Goal: Check status: Check status

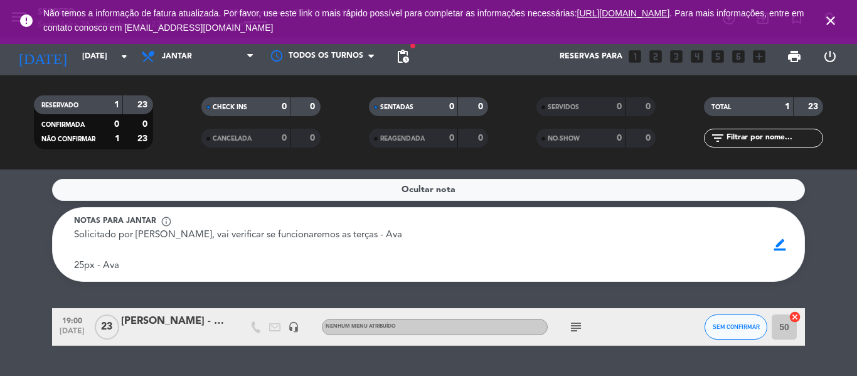
click at [828, 16] on icon "close" at bounding box center [830, 20] width 15 height 15
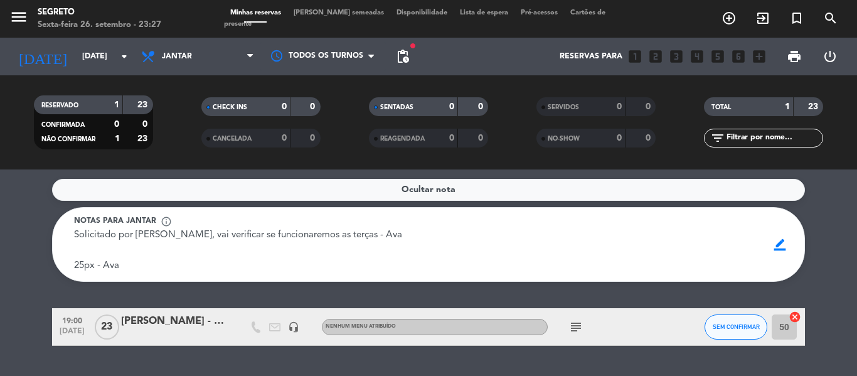
click at [338, 16] on span "[PERSON_NAME] semeadas" at bounding box center [338, 12] width 103 height 7
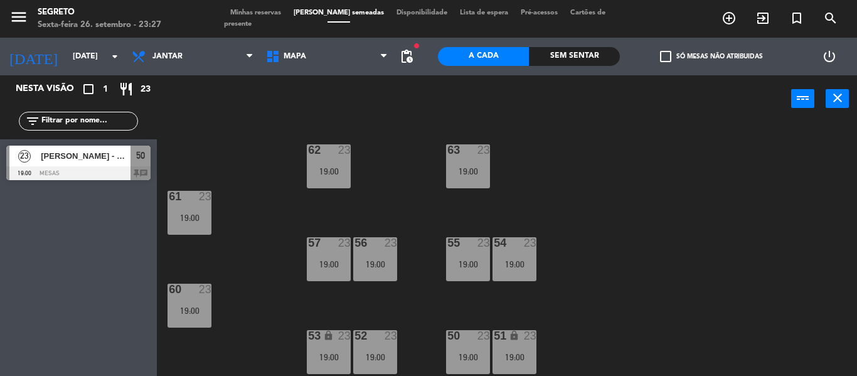
click at [247, 16] on span "Minhas reservas" at bounding box center [255, 12] width 63 height 7
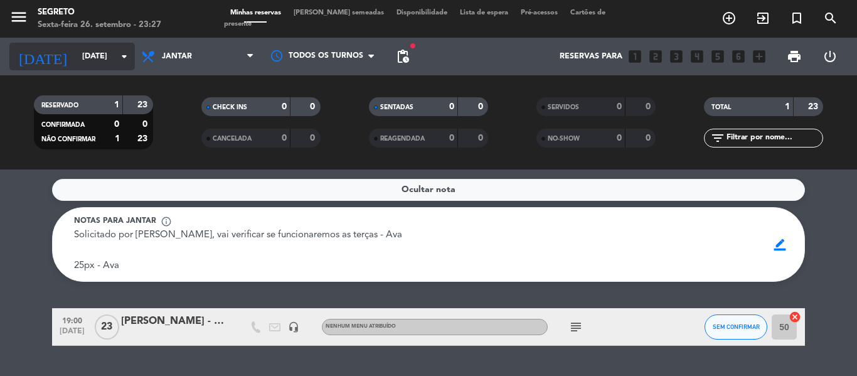
click at [89, 55] on input "[DATE]" at bounding box center [129, 56] width 106 height 21
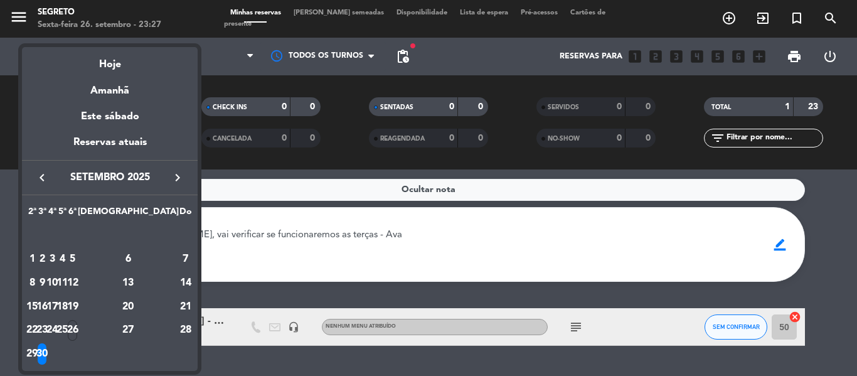
click at [173, 179] on icon "keyboard_arrow_right" at bounding box center [177, 177] width 15 height 15
click at [57, 261] on div "1" at bounding box center [52, 258] width 9 height 21
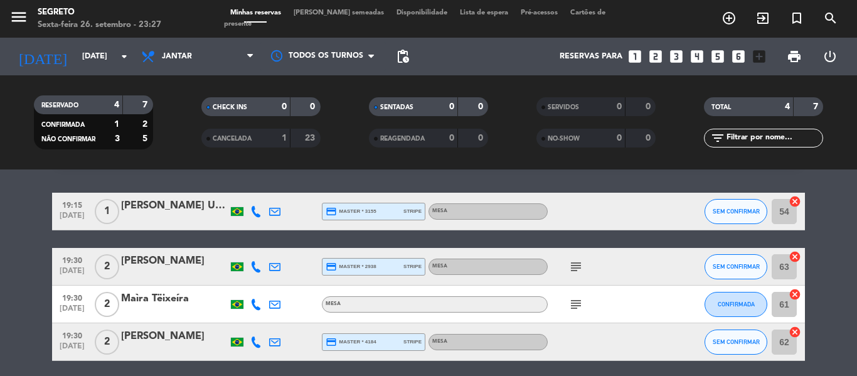
scroll to position [63, 0]
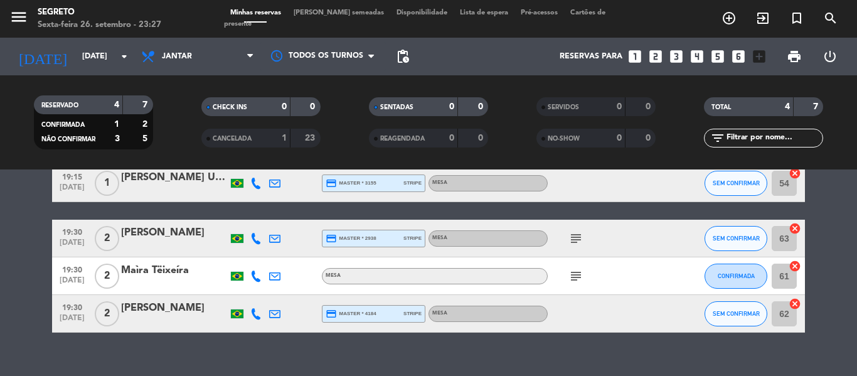
click at [572, 275] on icon "subject" at bounding box center [575, 276] width 15 height 15
click at [574, 238] on icon "subject" at bounding box center [575, 238] width 15 height 15
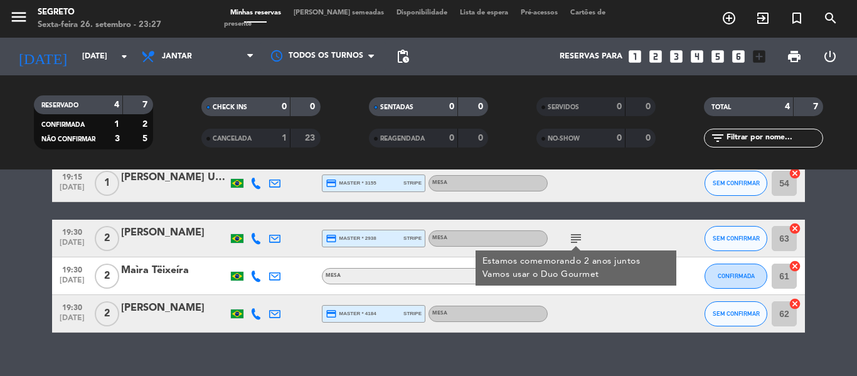
click at [574, 238] on icon "subject" at bounding box center [575, 238] width 15 height 15
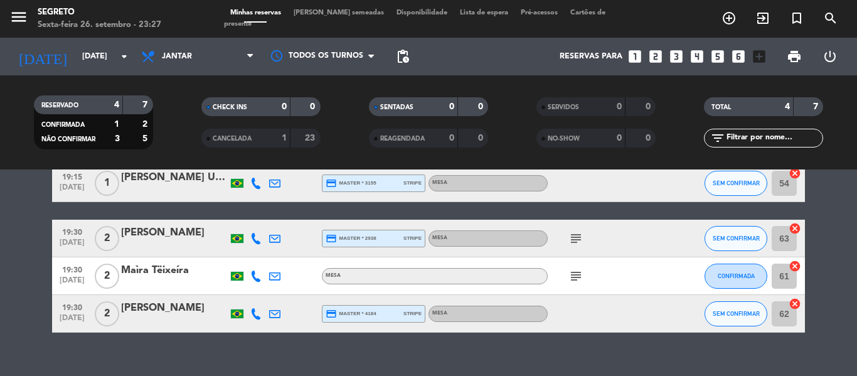
click at [575, 238] on icon "subject" at bounding box center [575, 238] width 15 height 15
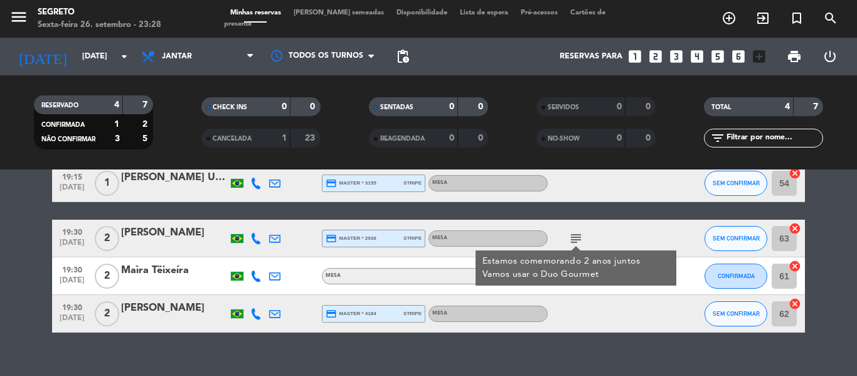
click at [575, 238] on icon "subject" at bounding box center [575, 238] width 15 height 15
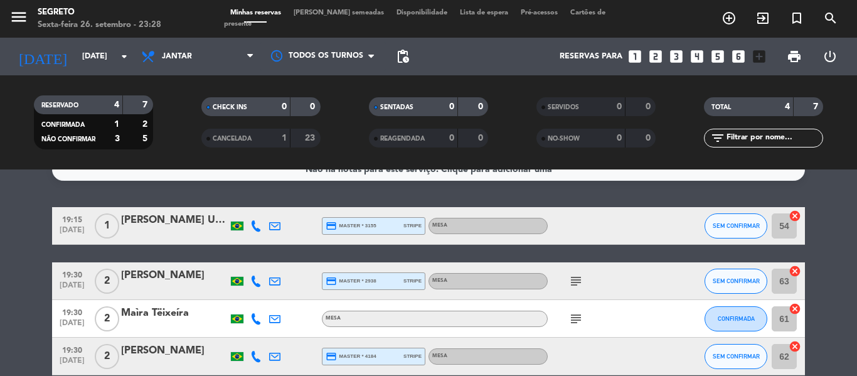
scroll to position [0, 0]
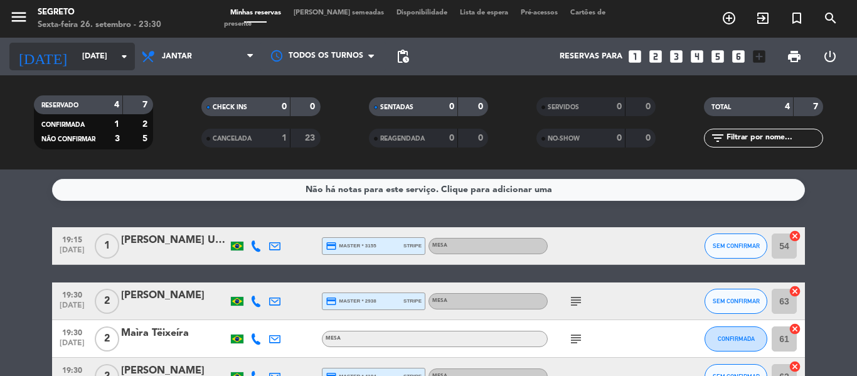
drag, startPoint x: 48, startPoint y: 48, endPoint x: 56, endPoint y: 48, distance: 8.2
click at [76, 48] on input "[DATE]" at bounding box center [129, 56] width 106 height 21
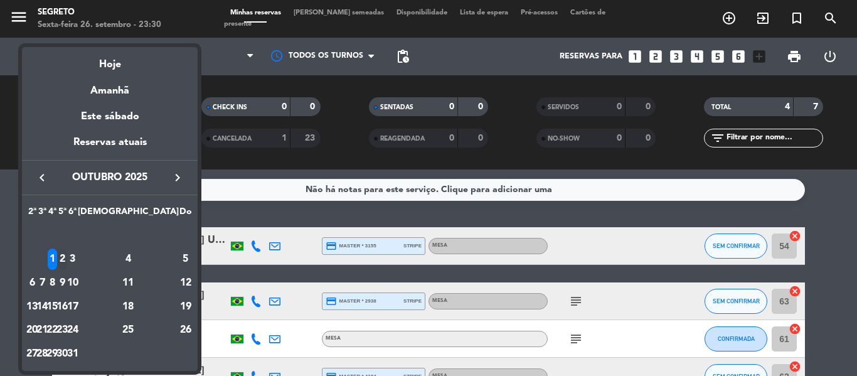
click at [67, 257] on div "2" at bounding box center [62, 258] width 9 height 21
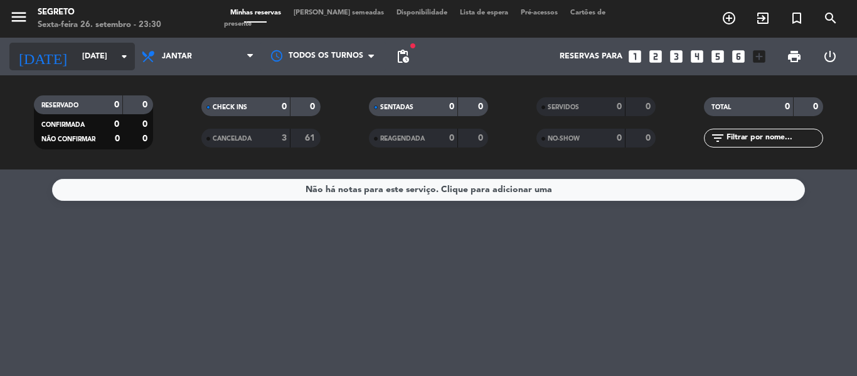
click at [95, 56] on input "[DATE]" at bounding box center [129, 56] width 106 height 21
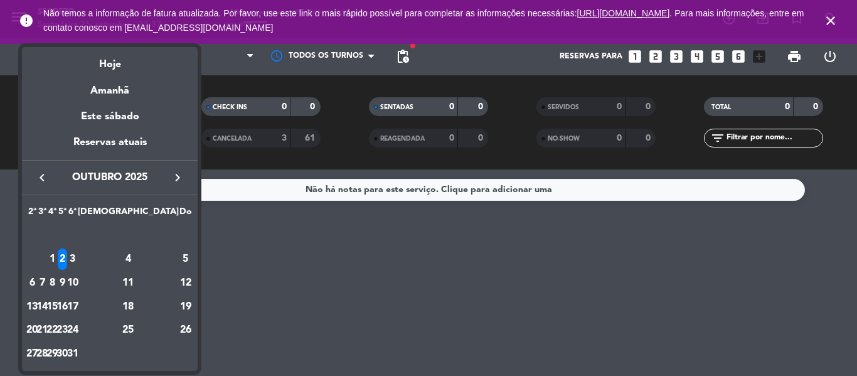
click at [351, 296] on div at bounding box center [428, 188] width 857 height 376
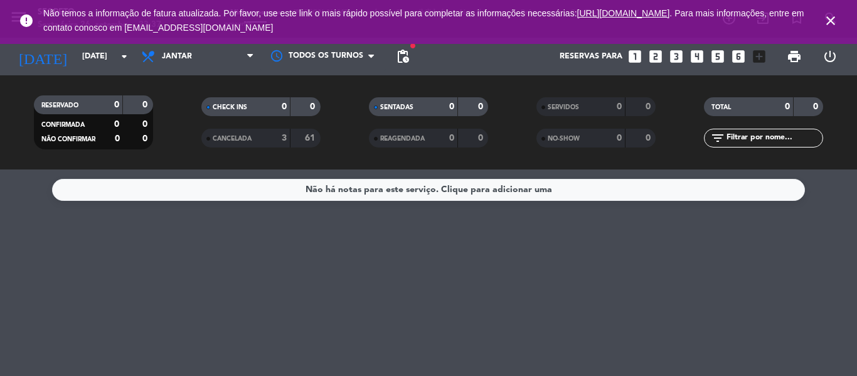
click at [832, 14] on icon "close" at bounding box center [830, 20] width 15 height 15
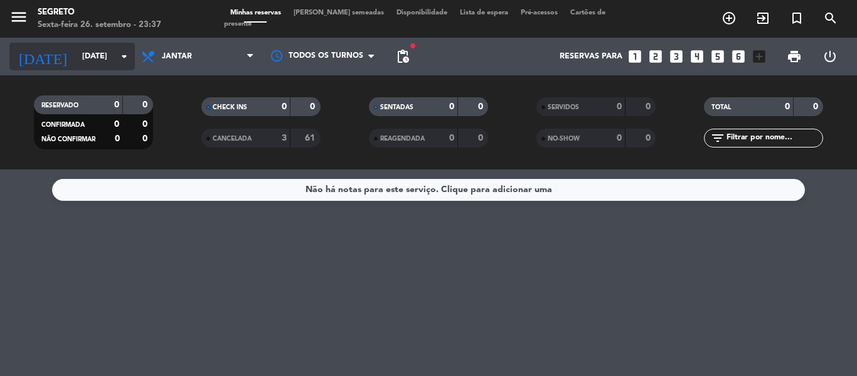
click at [76, 59] on input "[DATE]" at bounding box center [129, 56] width 106 height 21
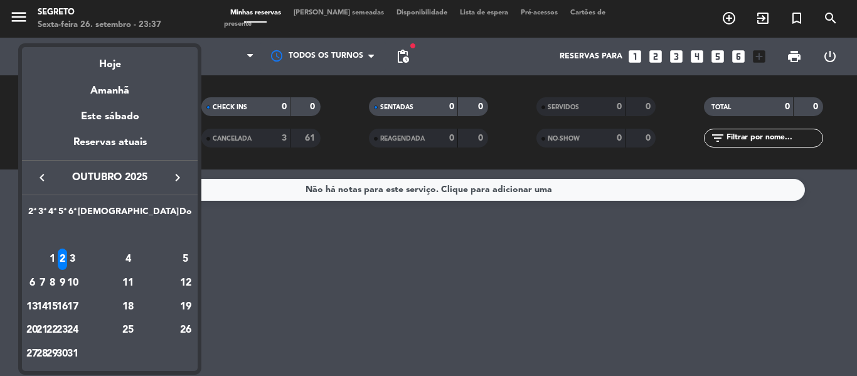
click at [176, 174] on icon "keyboard_arrow_right" at bounding box center [177, 177] width 15 height 15
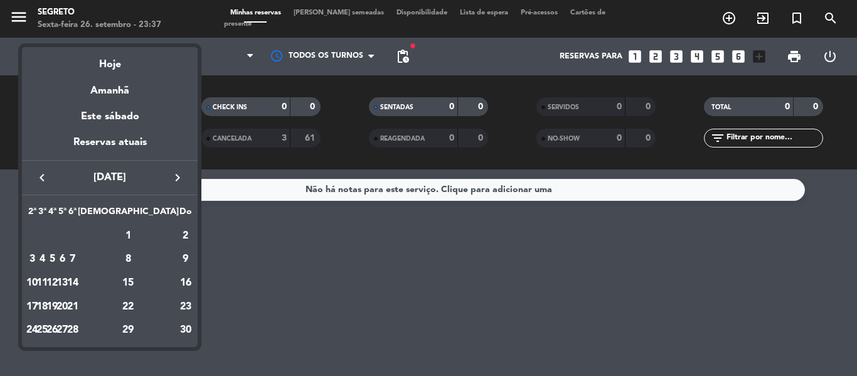
click at [176, 174] on icon "keyboard_arrow_right" at bounding box center [177, 177] width 15 height 15
click at [67, 257] on div "4" at bounding box center [62, 258] width 9 height 21
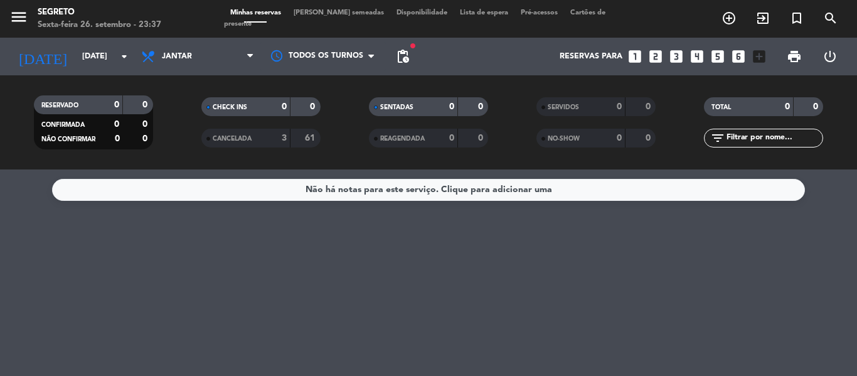
type input "[DATE]"
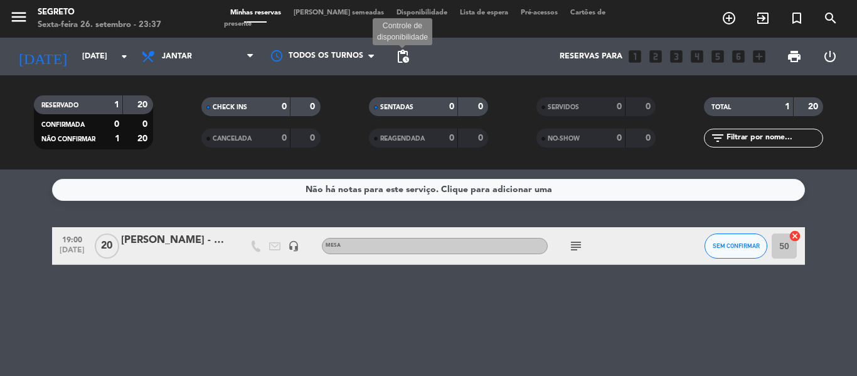
click at [399, 56] on span "pending_actions" at bounding box center [402, 56] width 15 height 15
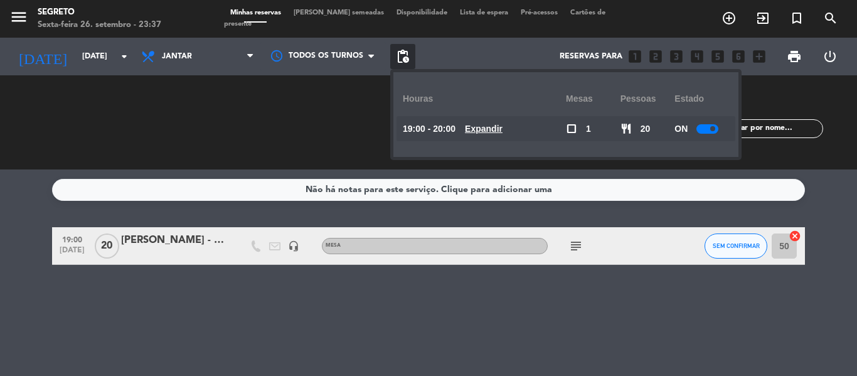
click at [711, 124] on div at bounding box center [707, 128] width 22 height 9
click at [540, 297] on div "Não há notas para este serviço. Clique para adicionar uma 19:00 [DATE] [PERSON_…" at bounding box center [428, 272] width 857 height 206
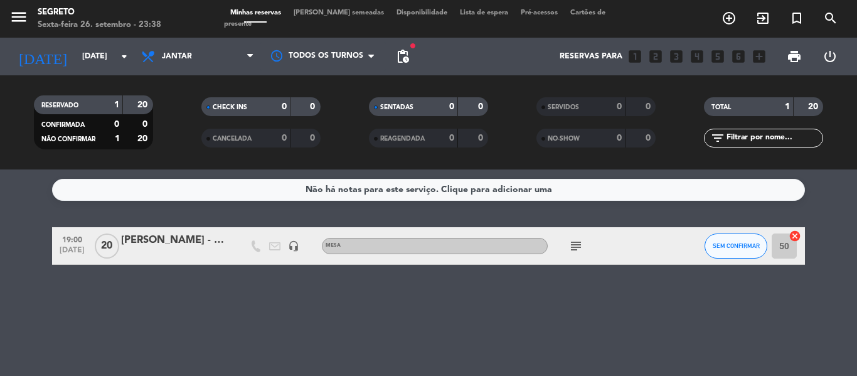
click at [575, 246] on icon "subject" at bounding box center [575, 245] width 15 height 15
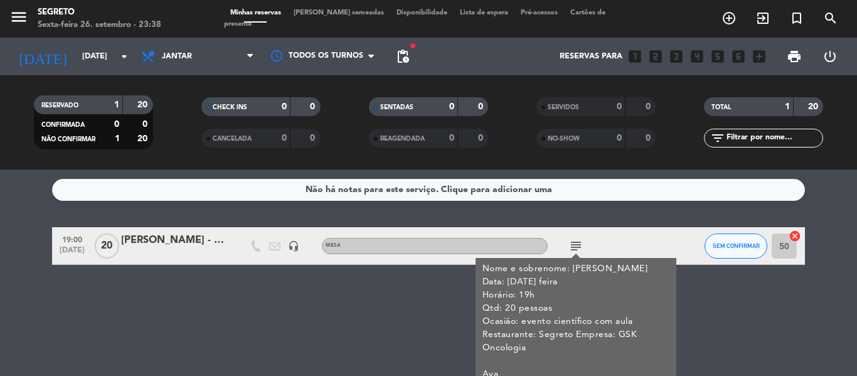
click at [575, 246] on icon "subject" at bounding box center [575, 245] width 15 height 15
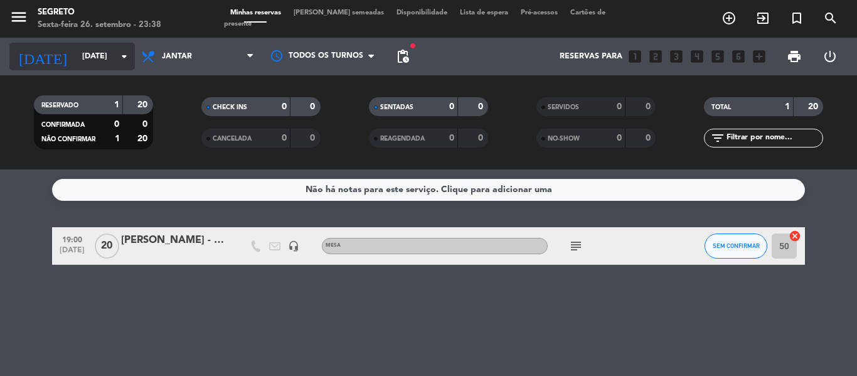
click at [76, 61] on input "[DATE]" at bounding box center [129, 56] width 106 height 21
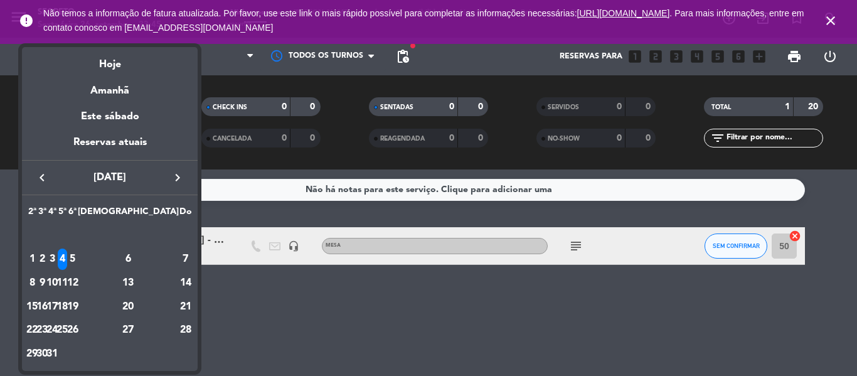
click at [828, 21] on div at bounding box center [428, 188] width 857 height 376
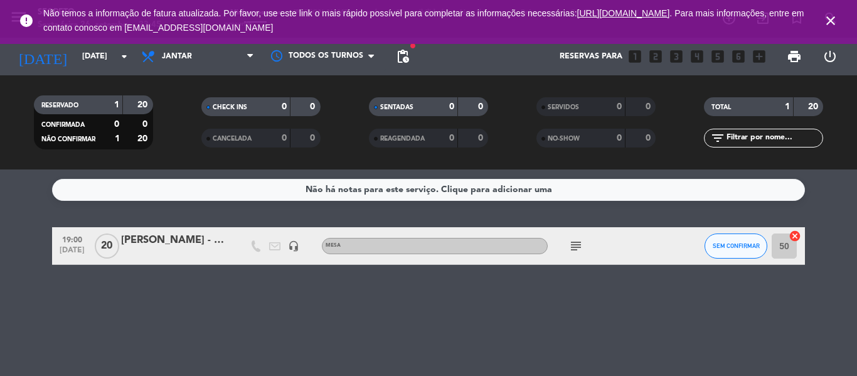
click at [829, 21] on icon "close" at bounding box center [830, 20] width 15 height 15
click at [833, 19] on icon "close" at bounding box center [830, 20] width 15 height 15
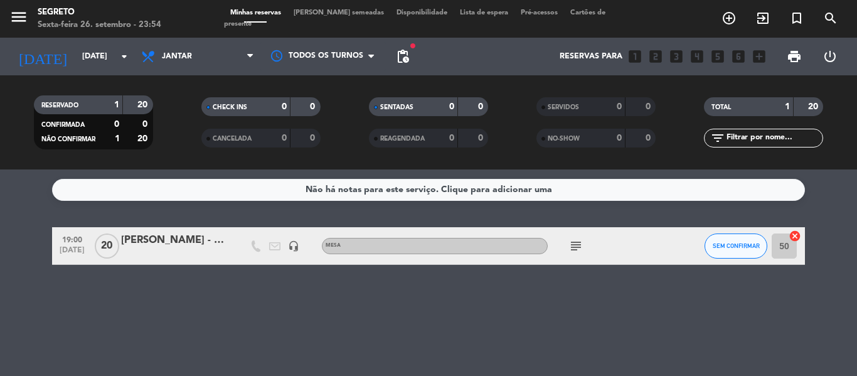
click at [325, 16] on span "[PERSON_NAME] semeadas" at bounding box center [338, 12] width 103 height 7
